Goal: Task Accomplishment & Management: Use online tool/utility

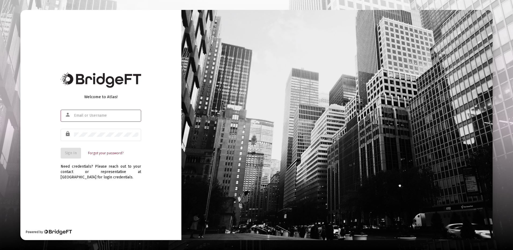
click at [85, 115] on input "text" at bounding box center [106, 116] width 64 height 4
type input "[PERSON_NAME][EMAIL_ADDRESS][DOMAIN_NAME]"
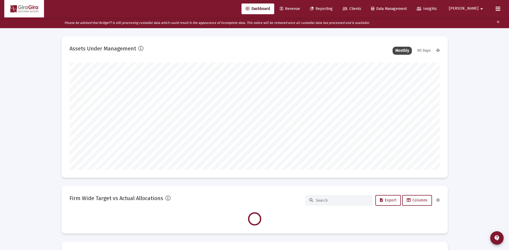
scroll to position [107, 199]
type input "[DATE]"
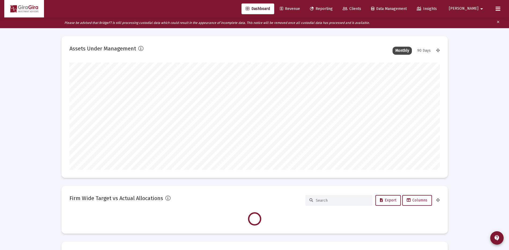
click at [333, 8] on span "Reporting" at bounding box center [321, 8] width 23 height 5
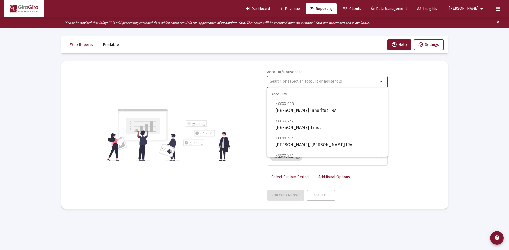
click at [279, 81] on input "text" at bounding box center [324, 81] width 109 height 4
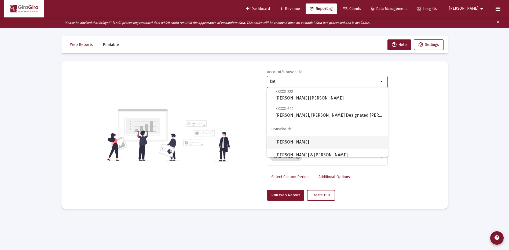
scroll to position [120, 0]
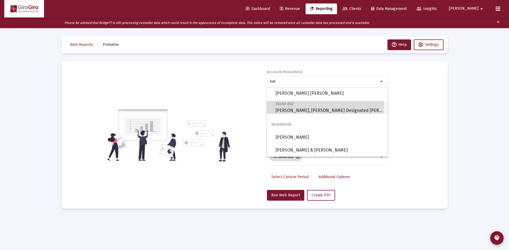
click at [285, 107] on span "XXXXX 602 [PERSON_NAME], [PERSON_NAME] Designated Bene Plan" at bounding box center [330, 107] width 108 height 13
type input "[PERSON_NAME], [PERSON_NAME] Designated [PERSON_NAME]"
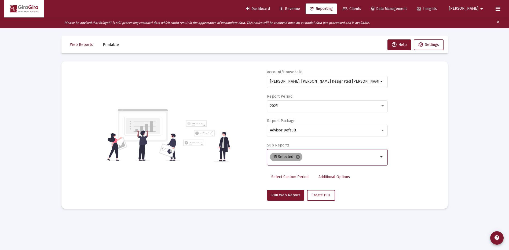
click at [297, 157] on mat-icon "cancel" at bounding box center [298, 157] width 5 height 5
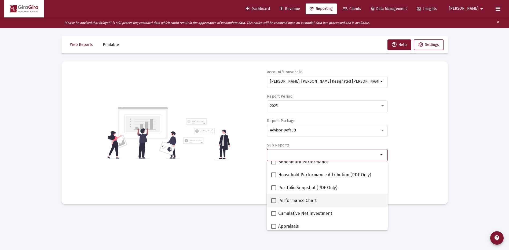
scroll to position [54, 0]
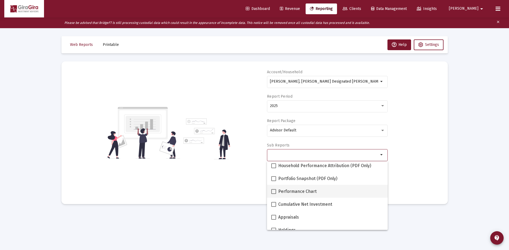
click at [275, 192] on span at bounding box center [273, 191] width 5 height 5
click at [274, 194] on input "Performance Chart" at bounding box center [274, 194] width 0 height 0
checkbox input "true"
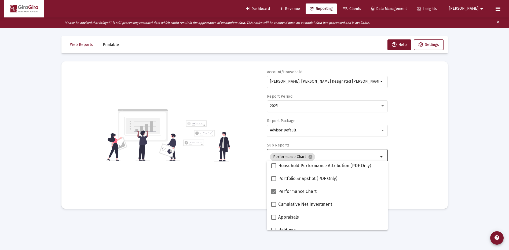
click at [411, 170] on div "Account/[PERSON_NAME], [PERSON_NAME] Designated Bene Plan arrow_drop_down Repor…" at bounding box center [255, 135] width 370 height 131
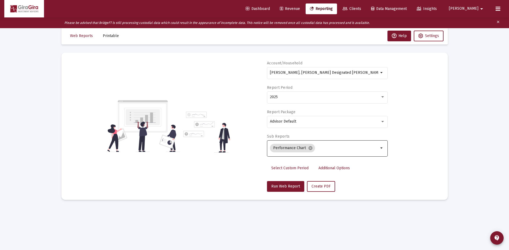
scroll to position [11, 0]
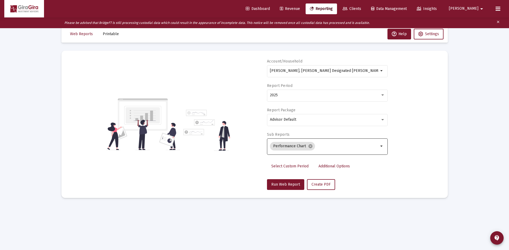
click at [332, 165] on span "Additional Options" at bounding box center [334, 166] width 31 height 5
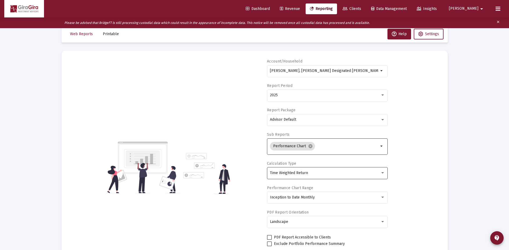
click at [301, 173] on span "Time Weighted Return" at bounding box center [289, 173] width 38 height 5
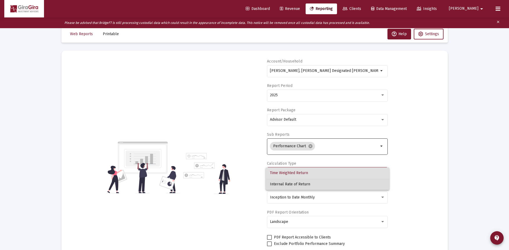
click at [297, 183] on span "Internal Rate of Return" at bounding box center [327, 184] width 115 height 11
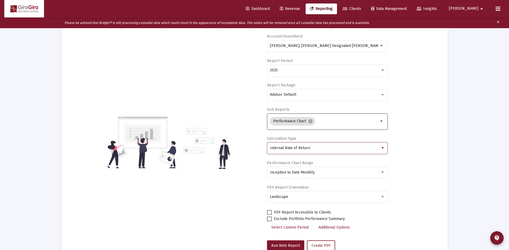
scroll to position [53, 0]
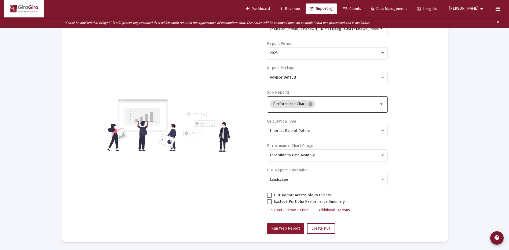
click at [283, 226] on span "Run Web Report" at bounding box center [285, 228] width 29 height 5
select select "View all"
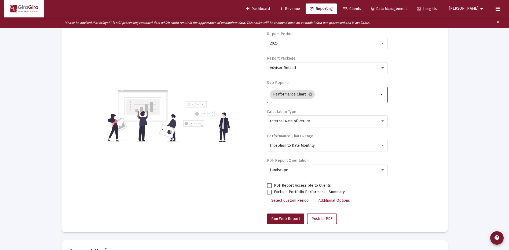
scroll to position [0, 0]
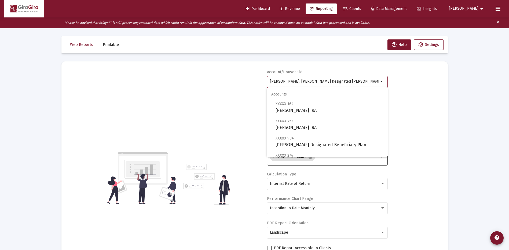
drag, startPoint x: 270, startPoint y: 80, endPoint x: 394, endPoint y: 79, distance: 124.6
click at [394, 79] on div "Account/[PERSON_NAME], [PERSON_NAME] Designated Bene Plan arrow_drop_down Repor…" at bounding box center [255, 178] width 370 height 217
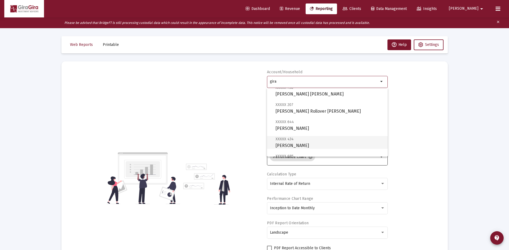
scroll to position [81, 0]
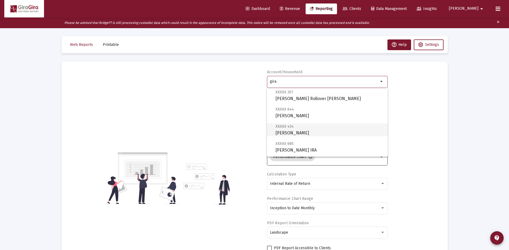
click at [298, 129] on span "XXXXX 434 [PERSON_NAME]" at bounding box center [330, 129] width 108 height 13
type input "[PERSON_NAME]"
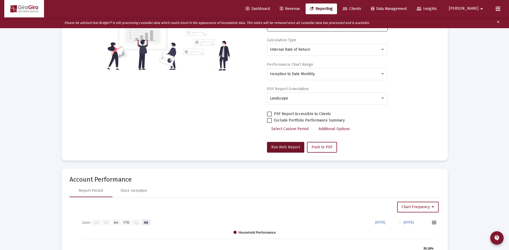
click at [289, 148] on span "Run Web Report" at bounding box center [285, 147] width 29 height 5
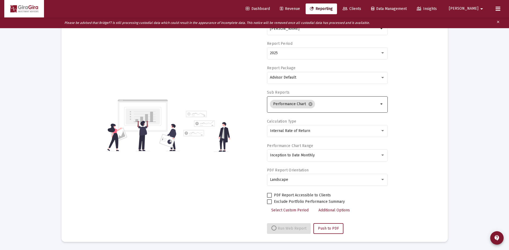
select select "View all"
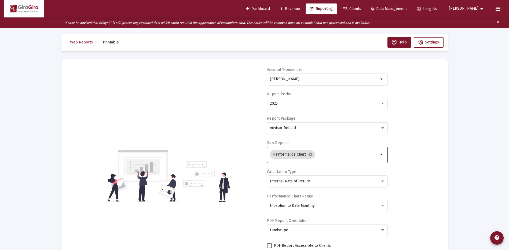
scroll to position [0, 0]
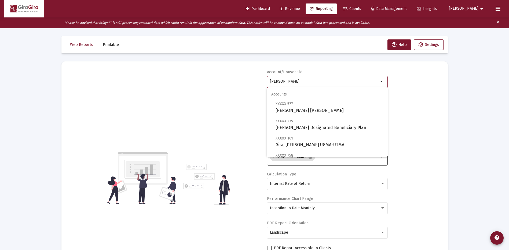
drag, startPoint x: 270, startPoint y: 80, endPoint x: 372, endPoint y: 86, distance: 102.5
click at [373, 86] on div "[PERSON_NAME]" at bounding box center [324, 81] width 109 height 13
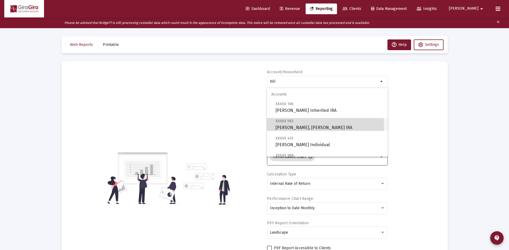
click at [287, 126] on span "XXXXX [STREET_ADDRESS][PERSON_NAME][PERSON_NAME] IRA" at bounding box center [330, 124] width 108 height 13
type input "[PERSON_NAME], [PERSON_NAME] IRA"
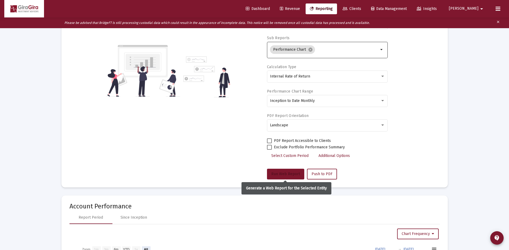
drag, startPoint x: 293, startPoint y: 176, endPoint x: 303, endPoint y: 171, distance: 11.7
click at [293, 176] on span "Run Web Report" at bounding box center [285, 174] width 29 height 5
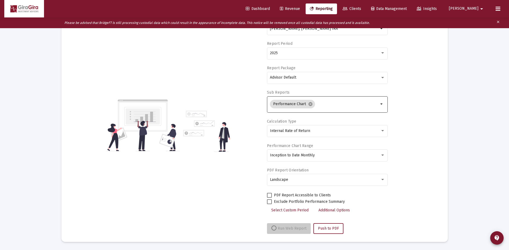
scroll to position [53, 0]
select select "View all"
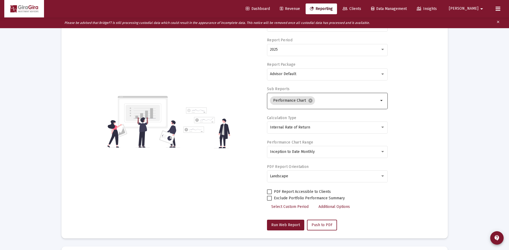
scroll to position [0, 0]
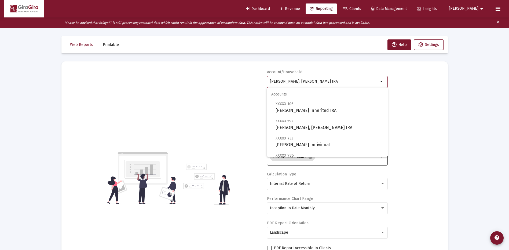
drag, startPoint x: 271, startPoint y: 80, endPoint x: 354, endPoint y: 78, distance: 83.3
click at [354, 78] on div "[PERSON_NAME], [PERSON_NAME] IRA" at bounding box center [324, 81] width 109 height 13
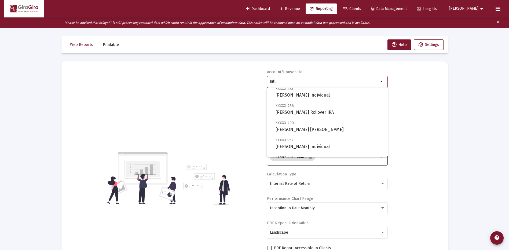
scroll to position [54, 0]
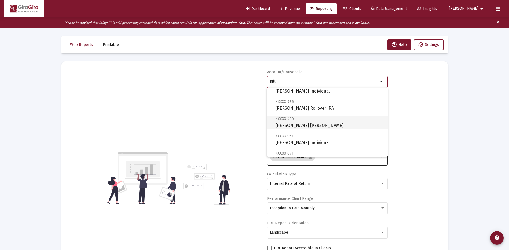
drag, startPoint x: 294, startPoint y: 123, endPoint x: 307, endPoint y: 123, distance: 12.9
click at [294, 123] on span "XXXXX 400 [PERSON_NAME] [PERSON_NAME]" at bounding box center [330, 122] width 108 height 13
type input "[PERSON_NAME] [PERSON_NAME]"
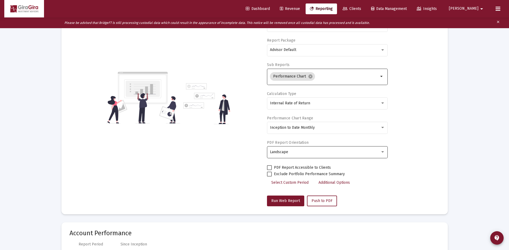
scroll to position [161, 0]
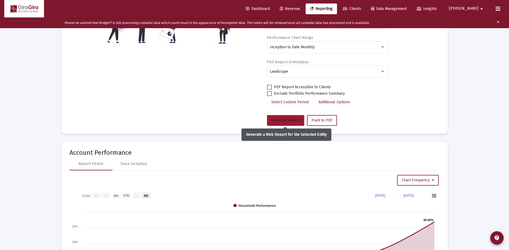
click at [287, 122] on span "Run Web Report" at bounding box center [285, 120] width 29 height 5
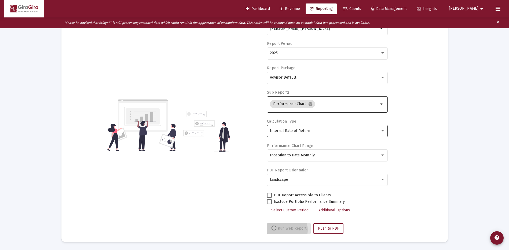
scroll to position [53, 0]
select select "View all"
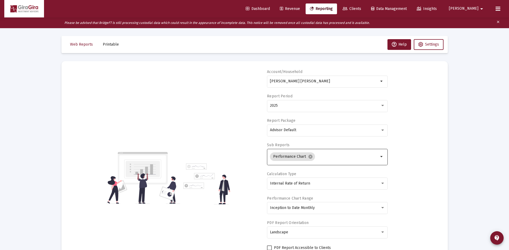
scroll to position [0, 0]
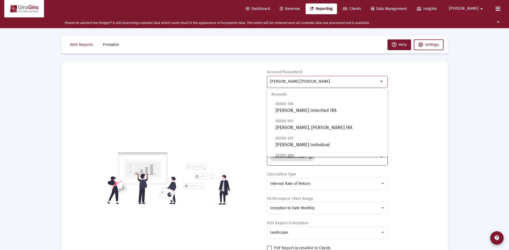
drag, startPoint x: 271, startPoint y: 80, endPoint x: 419, endPoint y: 96, distance: 149.3
click at [419, 96] on div "Account/Household [PERSON_NAME] [PERSON_NAME] arrow_drop_down Report Period 202…" at bounding box center [255, 178] width 370 height 217
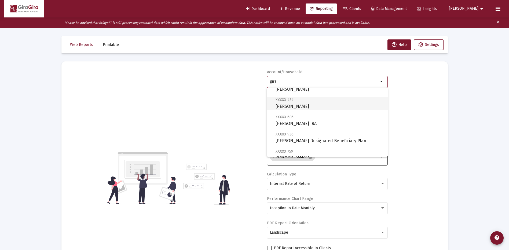
scroll to position [107, 0]
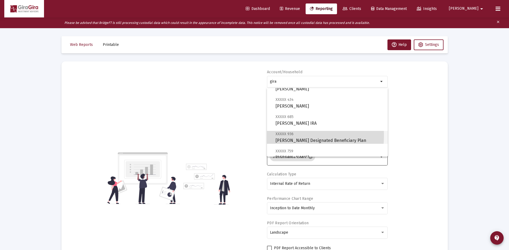
click at [290, 136] on span "XXXXX 936" at bounding box center [285, 134] width 18 height 5
type input "[PERSON_NAME] Designated Beneficiary Plan"
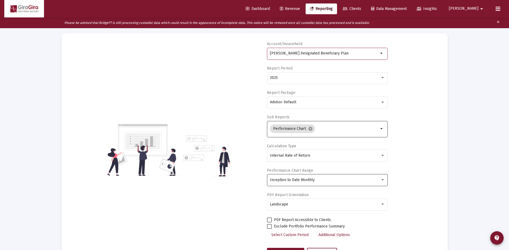
scroll to position [54, 0]
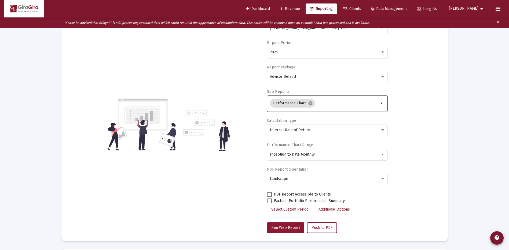
click at [292, 228] on span "Run Web Report" at bounding box center [285, 228] width 29 height 5
select select "View all"
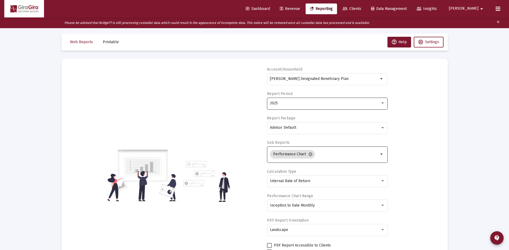
scroll to position [0, 0]
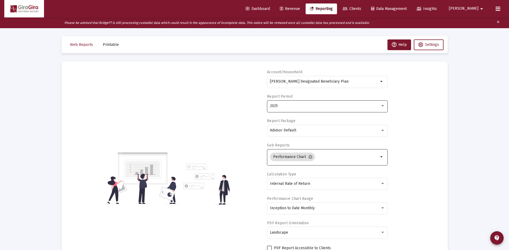
click at [281, 106] on div "2025" at bounding box center [325, 106] width 110 height 4
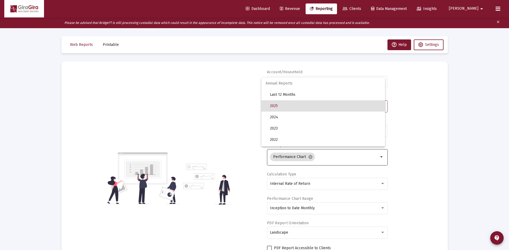
click at [423, 180] on div at bounding box center [254, 125] width 509 height 250
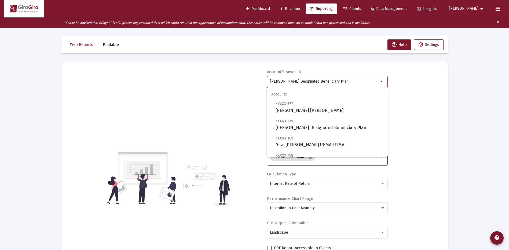
drag, startPoint x: 270, startPoint y: 80, endPoint x: 540, endPoint y: 104, distance: 270.6
click at [509, 104] on html "Dashboard Revenue Reporting Clients Data Management Insights [PERSON_NAME] Plea…" at bounding box center [254, 125] width 509 height 250
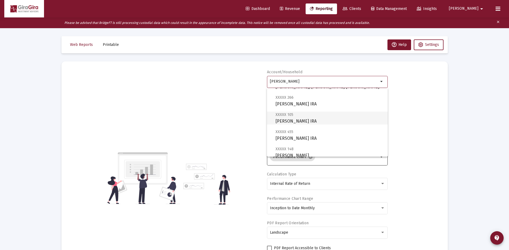
scroll to position [215, 0]
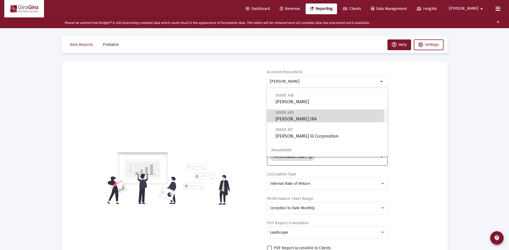
click at [299, 117] on span "XXXXX 493 [PERSON_NAME] IRA" at bounding box center [330, 115] width 108 height 13
type input "[PERSON_NAME] IRA"
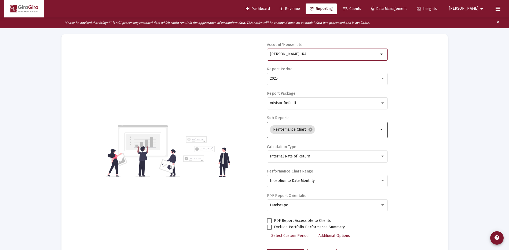
scroll to position [54, 0]
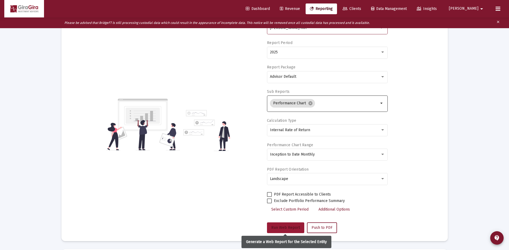
click at [287, 227] on span "Run Web Report" at bounding box center [285, 228] width 29 height 5
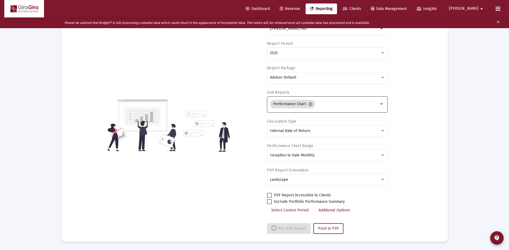
select select "View all"
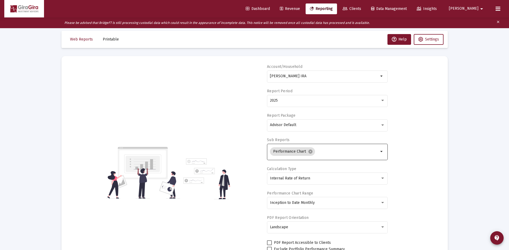
scroll to position [0, 0]
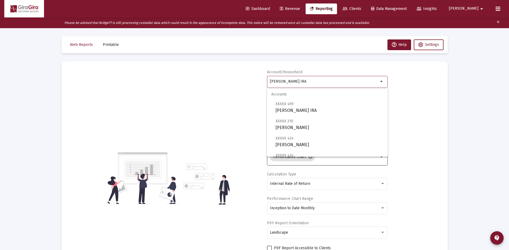
drag, startPoint x: 271, startPoint y: 80, endPoint x: 500, endPoint y: 85, distance: 229.3
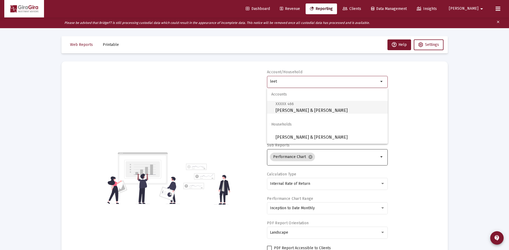
click at [280, 106] on span "XXXXX 466" at bounding box center [285, 104] width 18 height 5
type input "[PERSON_NAME] & [PERSON_NAME]"
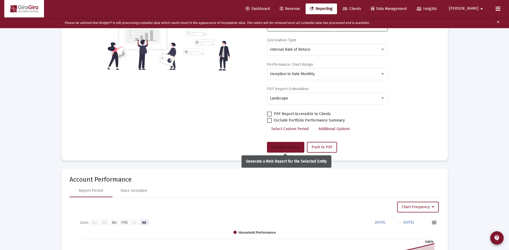
click at [284, 147] on span "Run Web Report" at bounding box center [285, 147] width 29 height 5
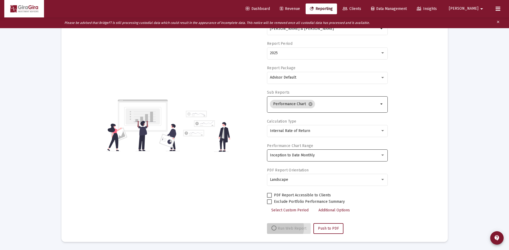
scroll to position [53, 0]
select select "View all"
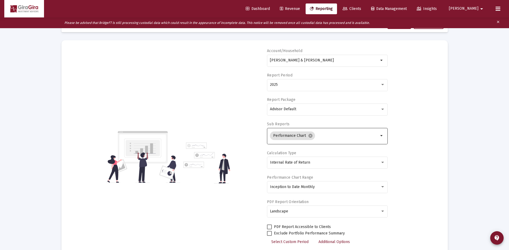
scroll to position [0, 0]
